Goal: Task Accomplishment & Management: Complete application form

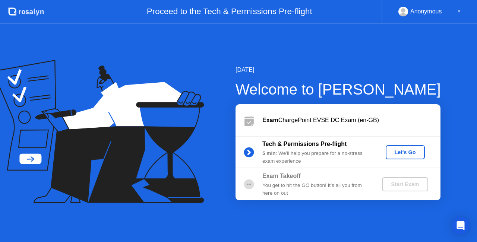
click at [412, 153] on div "Let's Go" at bounding box center [405, 153] width 33 height 6
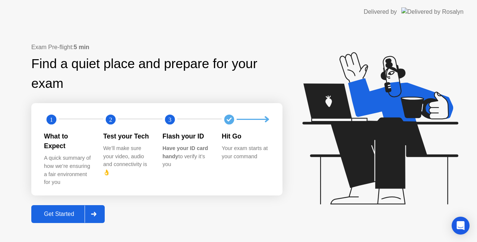
click at [99, 206] on div at bounding box center [94, 214] width 18 height 17
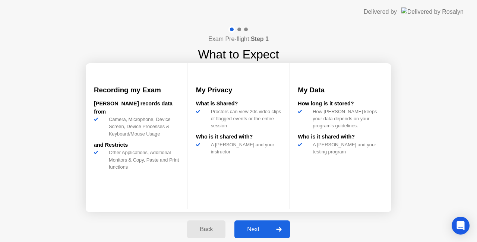
click at [281, 225] on div at bounding box center [279, 229] width 18 height 17
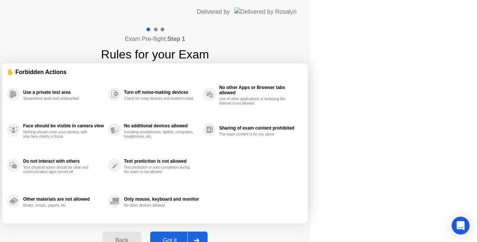
click at [212, 225] on div "Back Got it" at bounding box center [155, 241] width 114 height 34
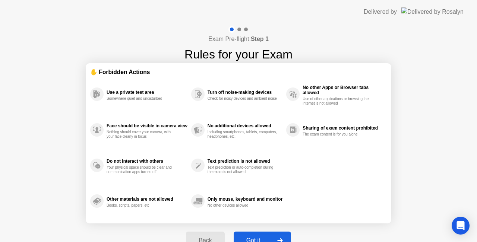
click at [281, 236] on div at bounding box center [280, 240] width 18 height 17
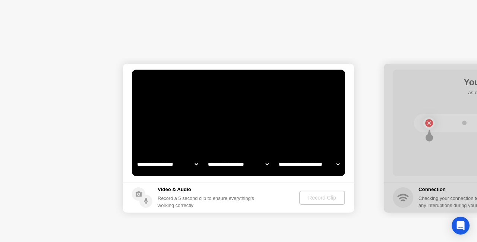
select select "**********"
select select "*******"
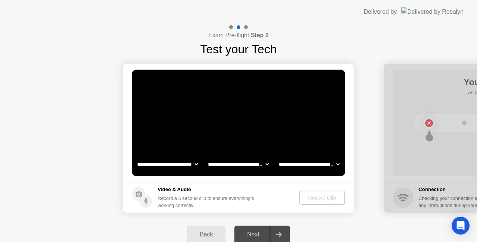
click at [245, 129] on video at bounding box center [238, 123] width 213 height 107
click at [329, 201] on div "Record Clip" at bounding box center [323, 198] width 40 height 6
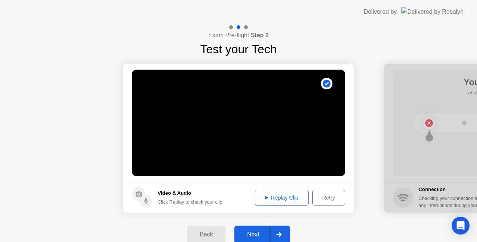
click at [278, 193] on button "Replay Clip" at bounding box center [282, 198] width 54 height 16
click at [278, 233] on icon at bounding box center [279, 235] width 6 height 4
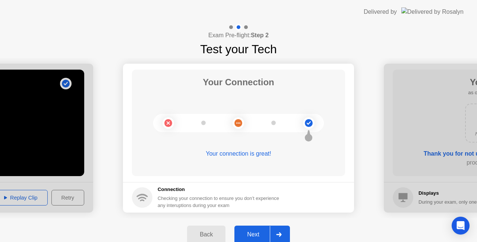
click at [280, 233] on icon at bounding box center [279, 235] width 6 height 4
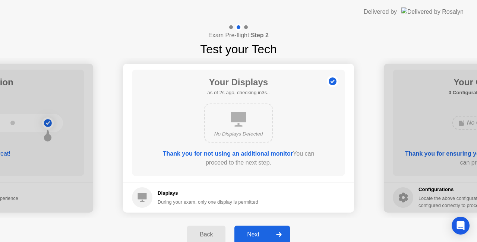
click at [280, 233] on icon at bounding box center [279, 235] width 6 height 4
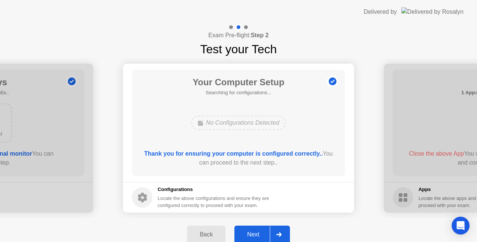
click at [280, 233] on icon at bounding box center [279, 235] width 6 height 4
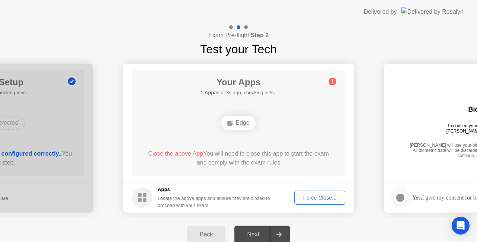
click at [387, 56] on div "Exam Pre-flight: Step 2 Test your Tech" at bounding box center [238, 41] width 477 height 34
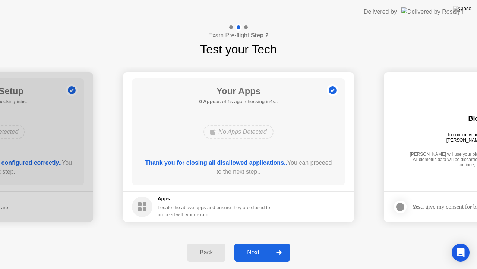
click at [278, 242] on div at bounding box center [279, 252] width 18 height 17
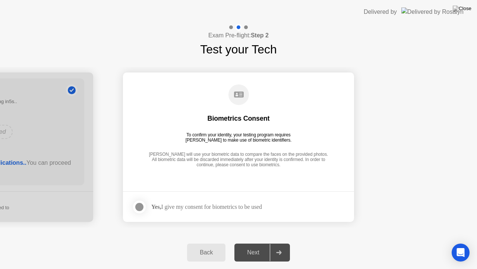
click at [134, 200] on app-checkbox at bounding box center [141, 206] width 19 height 15
click at [137, 204] on div at bounding box center [139, 206] width 9 height 9
click at [285, 242] on div at bounding box center [279, 252] width 18 height 17
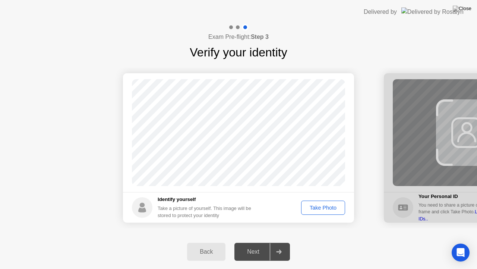
click at [310, 212] on button "Take Photo" at bounding box center [323, 207] width 44 height 14
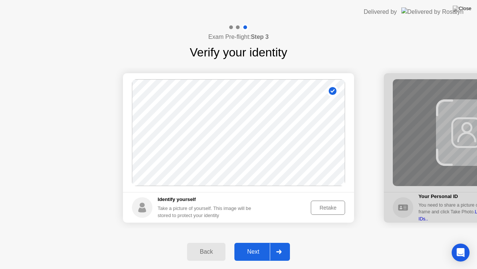
click at [278, 242] on div at bounding box center [279, 251] width 18 height 17
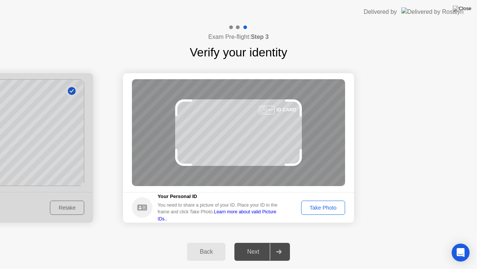
click at [318, 207] on div "Take Photo" at bounding box center [323, 207] width 39 height 6
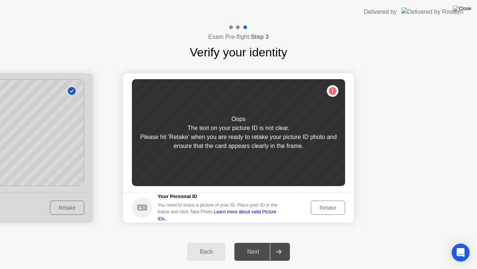
click at [318, 207] on div "Retake" at bounding box center [328, 207] width 29 height 6
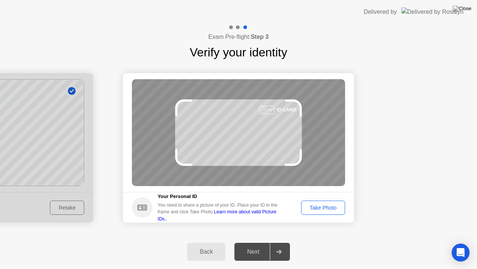
click at [318, 207] on div "Take Photo" at bounding box center [323, 207] width 39 height 6
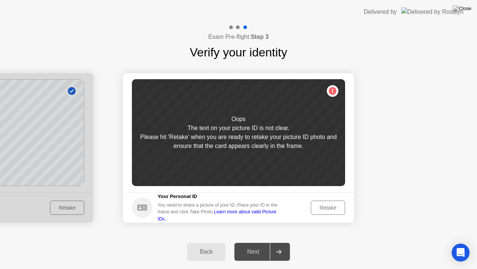
click at [318, 207] on div "Retake" at bounding box center [328, 207] width 29 height 6
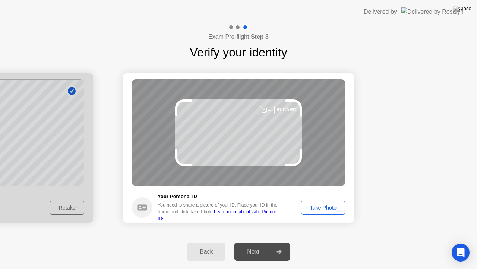
click at [318, 207] on div "Take Photo" at bounding box center [323, 207] width 39 height 6
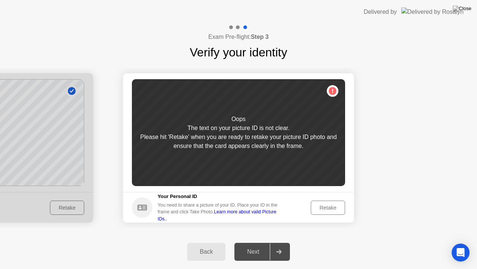
click at [318, 207] on div "Retake" at bounding box center [328, 207] width 29 height 6
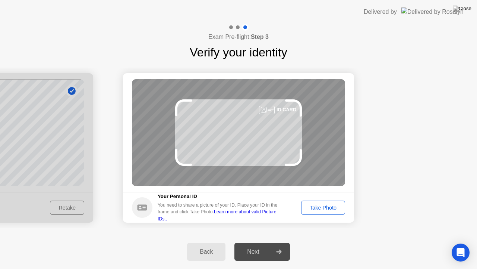
click at [318, 207] on div "Take Photo" at bounding box center [323, 207] width 39 height 6
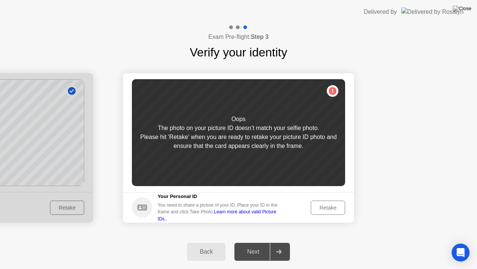
click at [318, 207] on div "Retake" at bounding box center [328, 207] width 29 height 6
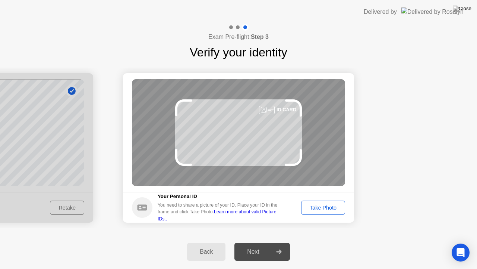
click at [318, 207] on div "Take Photo" at bounding box center [323, 207] width 39 height 6
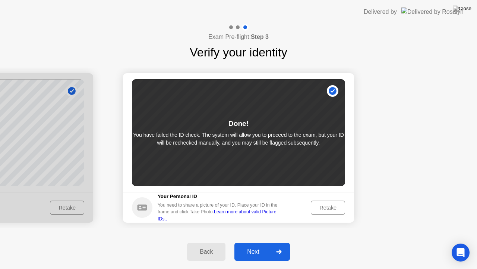
click at [281, 242] on icon at bounding box center [279, 251] width 6 height 4
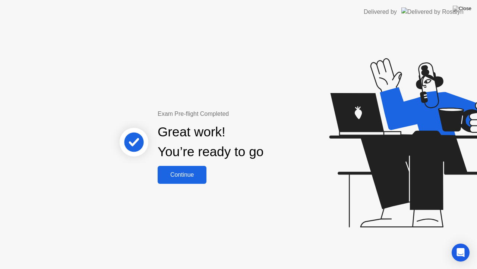
click at [101, 185] on div "Exam Pre-flight Completed Great work! You’re ready to go Continue" at bounding box center [238, 146] width 477 height 245
click at [197, 169] on button "Continue" at bounding box center [182, 175] width 49 height 18
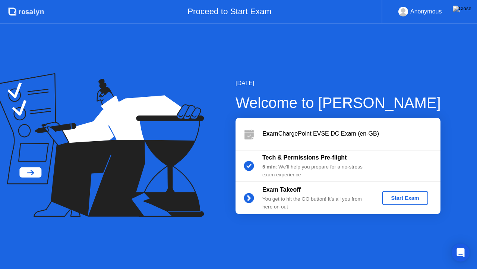
click at [400, 196] on div "Start Exam" at bounding box center [405, 198] width 40 height 6
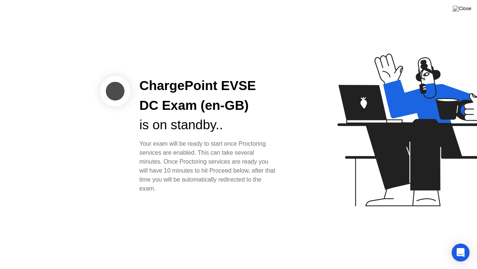
click at [226, 152] on div "Your exam will be ready to start once Proctoring services are enabled. This can…" at bounding box center [209, 166] width 138 height 54
click at [294, 178] on div at bounding box center [379, 135] width 192 height 194
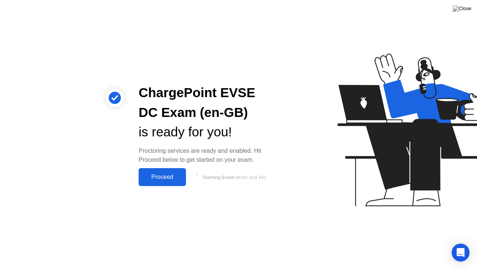
click at [167, 170] on button "Proceed" at bounding box center [162, 177] width 47 height 18
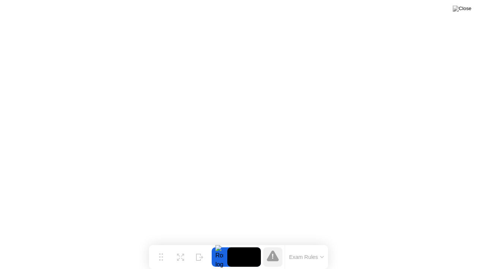
click at [318, 242] on button "Exam Rules" at bounding box center [307, 256] width 40 height 7
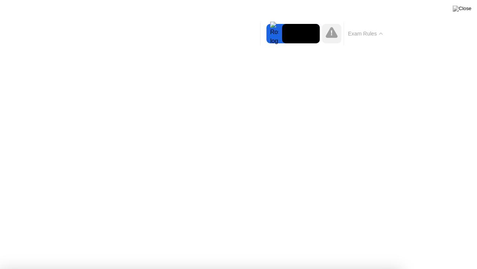
click div "Welcome to ChargePoint EVSE DC Exam (en-GB) We’re loading up your exam..."
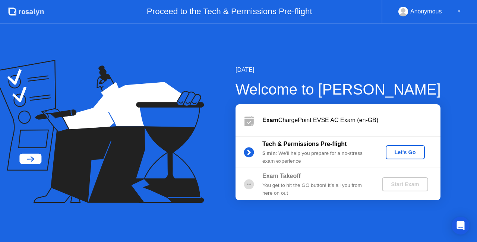
click at [449, 9] on div "Anonymous ▼" at bounding box center [430, 12] width 63 height 10
click at [460, 9] on div "▼" at bounding box center [460, 12] width 4 height 10
click at [411, 150] on div "Let's Go" at bounding box center [405, 153] width 33 height 6
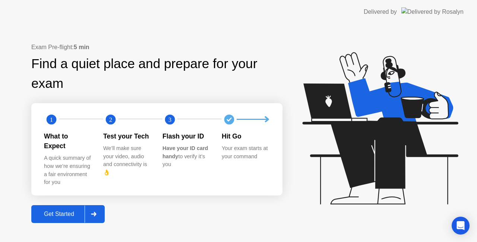
click at [93, 213] on div at bounding box center [94, 214] width 18 height 17
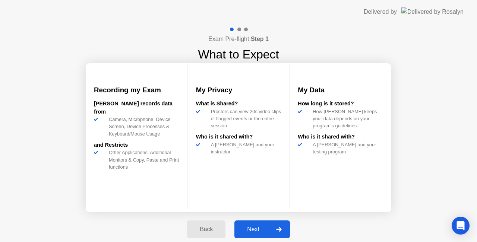
click at [275, 228] on div at bounding box center [279, 229] width 18 height 17
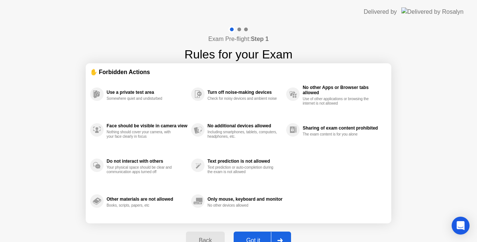
click at [275, 229] on div "Back Got it" at bounding box center [239, 241] width 114 height 34
click at [276, 238] on div at bounding box center [280, 240] width 18 height 17
select select "**********"
select select "*******"
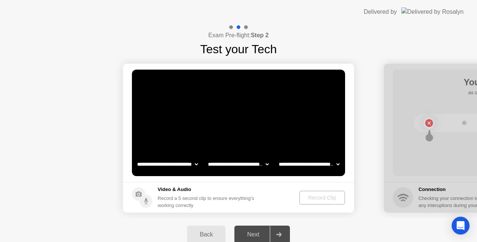
click at [329, 198] on div "Record Clip" at bounding box center [323, 198] width 40 height 6
click at [287, 136] on video at bounding box center [238, 123] width 213 height 107
click at [324, 200] on div "Record Clip" at bounding box center [323, 198] width 40 height 6
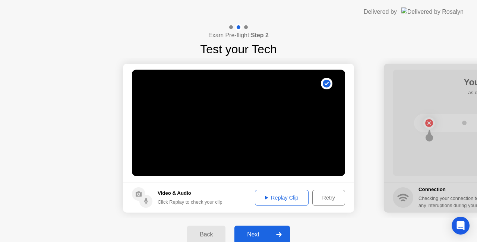
click at [280, 192] on button "Replay Clip" at bounding box center [282, 198] width 54 height 16
click at [275, 231] on div at bounding box center [279, 234] width 18 height 17
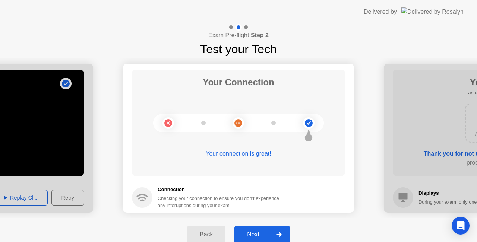
click at [276, 234] on div at bounding box center [279, 234] width 18 height 17
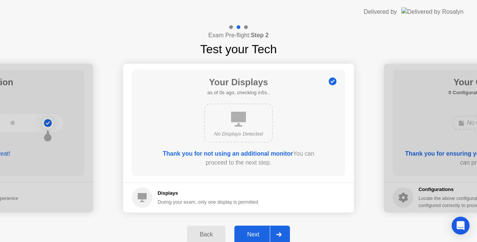
click at [276, 234] on div at bounding box center [279, 234] width 18 height 17
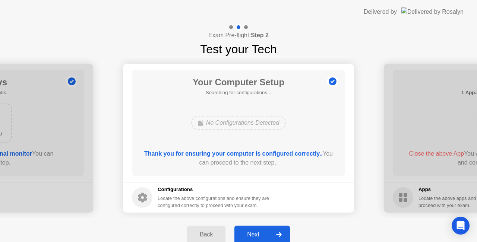
click at [276, 234] on div at bounding box center [279, 234] width 18 height 17
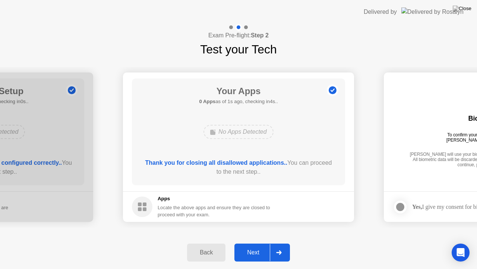
click at [282, 242] on div at bounding box center [279, 252] width 18 height 17
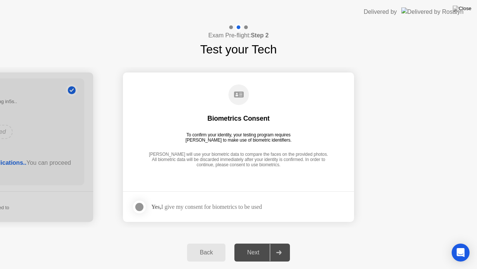
click at [142, 207] on div at bounding box center [139, 206] width 9 height 9
click at [282, 242] on div at bounding box center [279, 252] width 18 height 17
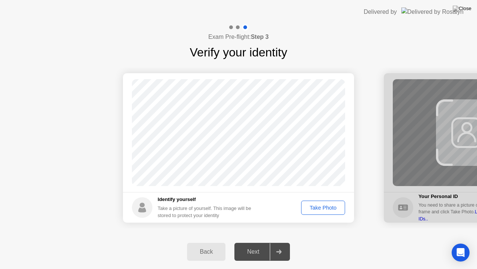
click at [330, 204] on div "Take Photo" at bounding box center [323, 207] width 39 height 6
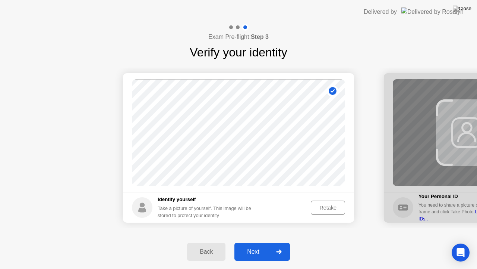
click at [330, 204] on div "Retake" at bounding box center [328, 207] width 29 height 6
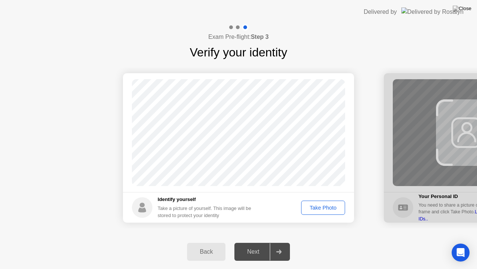
click at [323, 206] on div "Take Photo" at bounding box center [323, 207] width 39 height 6
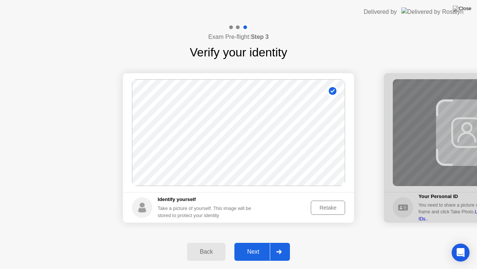
click at [323, 206] on div "Retake" at bounding box center [328, 207] width 29 height 6
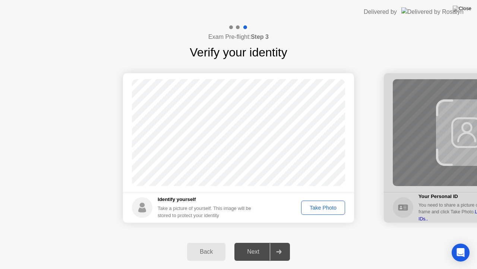
click at [323, 206] on div "Take Photo" at bounding box center [323, 207] width 39 height 6
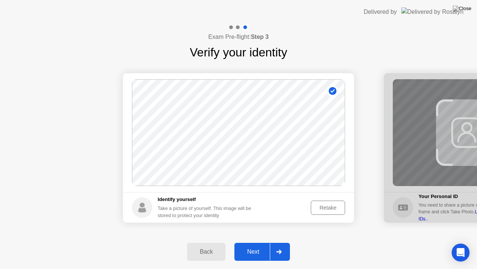
click at [323, 206] on div "Retake" at bounding box center [328, 207] width 29 height 6
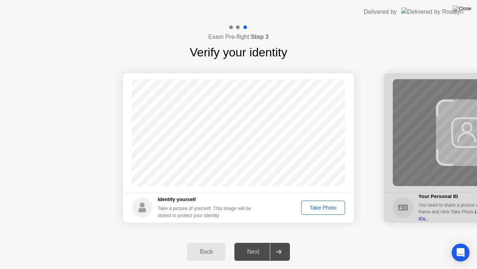
click at [323, 206] on div "Take Photo" at bounding box center [323, 207] width 39 height 6
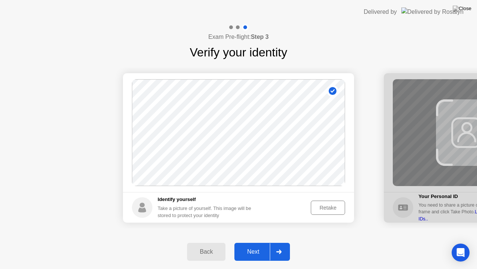
click at [327, 204] on div "Retake" at bounding box center [328, 207] width 29 height 6
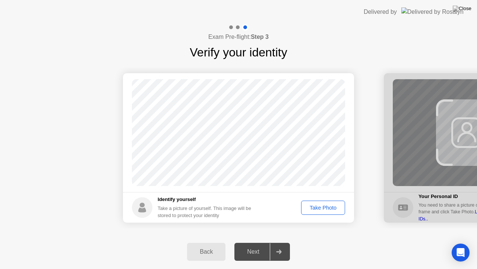
click at [327, 204] on div "Take Photo" at bounding box center [323, 207] width 39 height 6
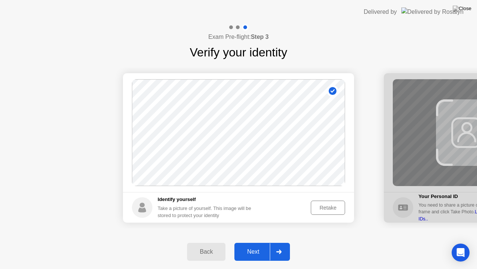
click at [275, 242] on div at bounding box center [279, 251] width 18 height 17
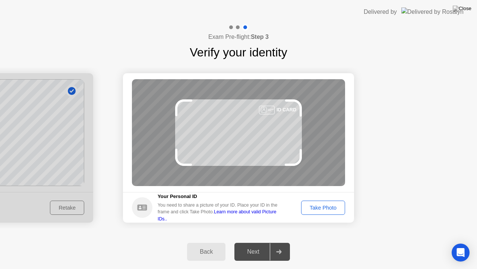
click at [324, 208] on div "Take Photo" at bounding box center [323, 207] width 39 height 6
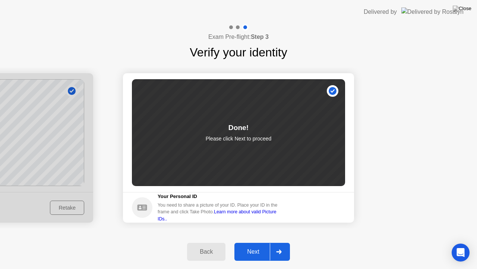
click at [286, 242] on div at bounding box center [279, 251] width 18 height 17
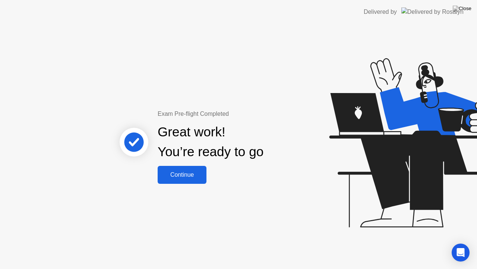
click at [187, 172] on div "Continue" at bounding box center [182, 174] width 44 height 7
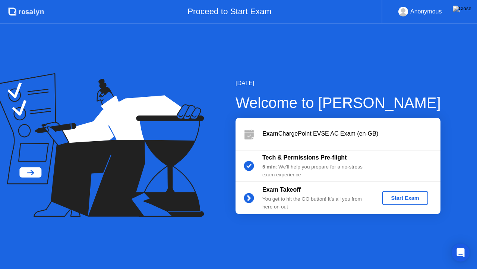
click at [394, 196] on div "Start Exam" at bounding box center [405, 198] width 40 height 6
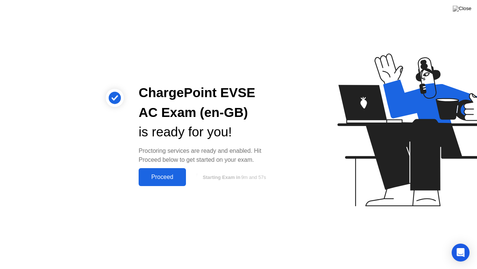
click at [163, 176] on div "Proceed" at bounding box center [162, 176] width 43 height 7
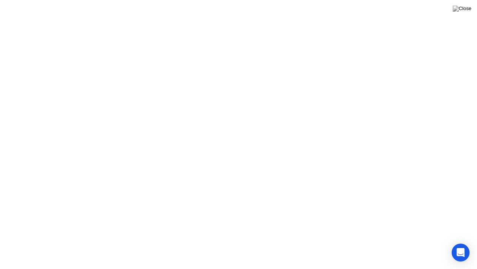
click div
click video
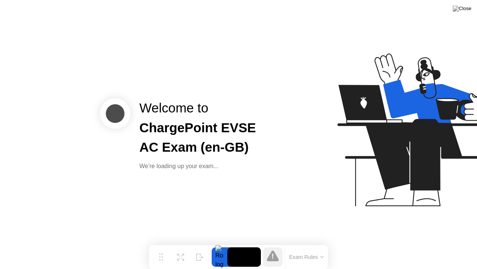
click at [195, 233] on div "Welcome to ChargePoint EVSE AC Exam (en-GB) We’re loading up your exam..." at bounding box center [238, 134] width 477 height 269
